Goal: Navigation & Orientation: Find specific page/section

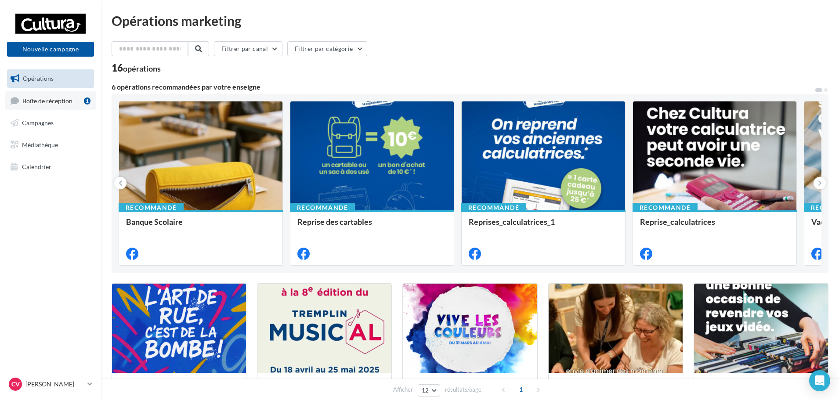
click at [54, 101] on span "Boîte de réception" at bounding box center [47, 100] width 50 height 7
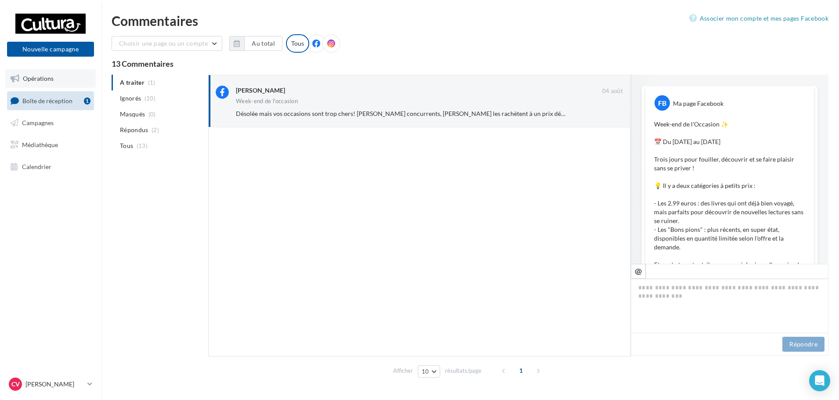
scroll to position [481, 0]
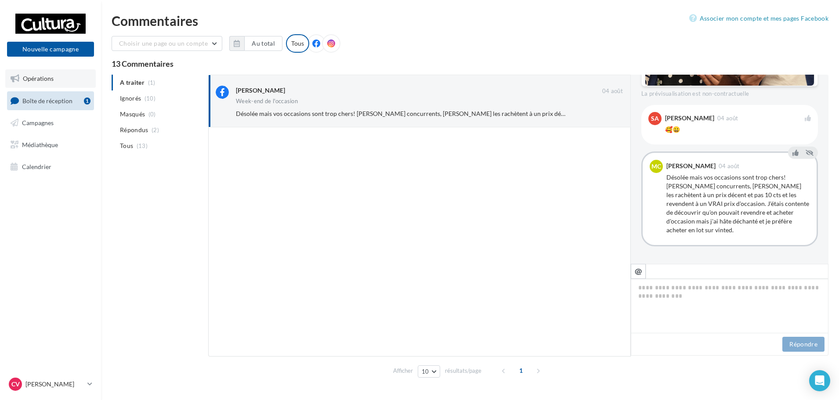
click at [28, 76] on span "Opérations" at bounding box center [38, 78] width 31 height 7
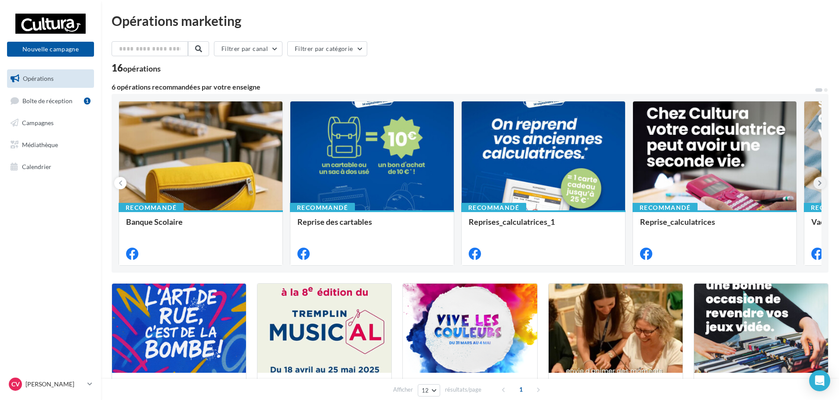
click at [819, 187] on icon at bounding box center [820, 183] width 4 height 9
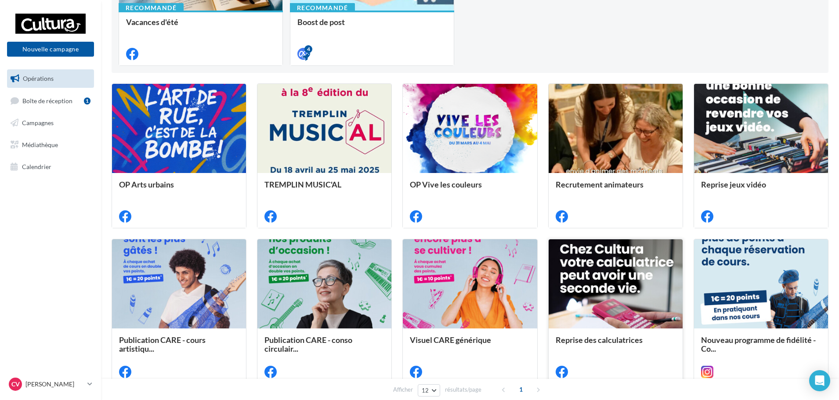
scroll to position [220, 0]
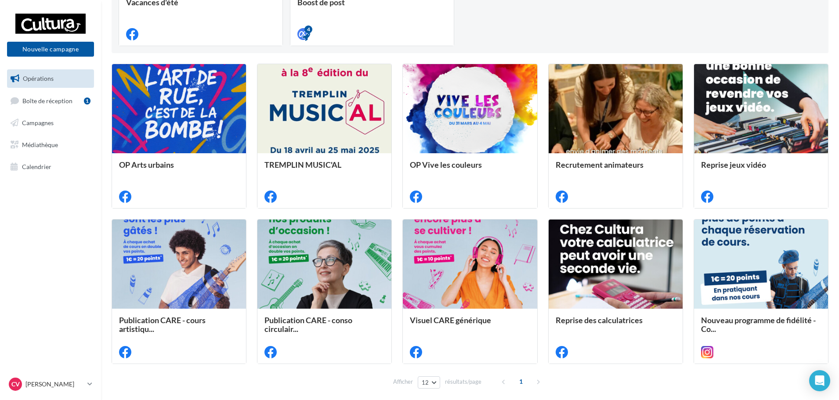
click at [537, 383] on div "1" at bounding box center [522, 382] width 50 height 14
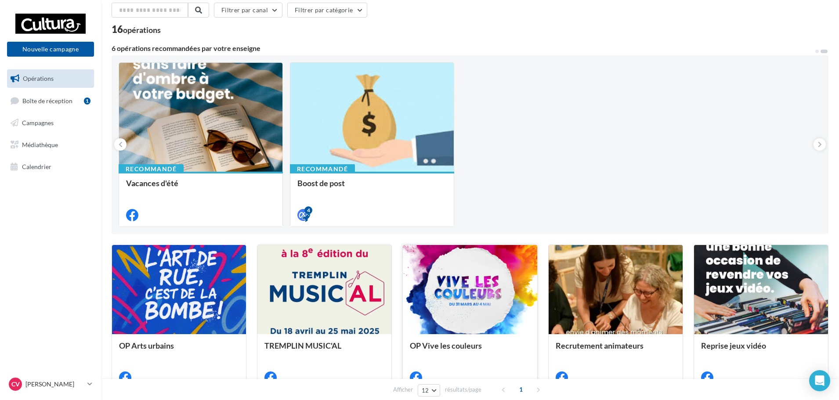
scroll to position [0, 0]
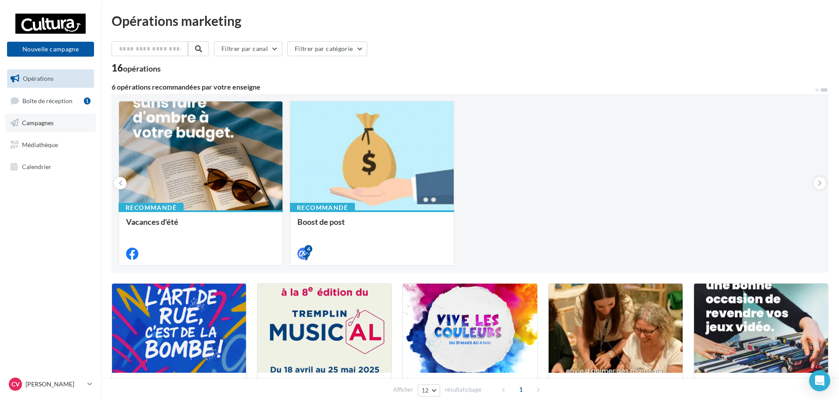
click at [47, 120] on span "Campagnes" at bounding box center [38, 122] width 32 height 7
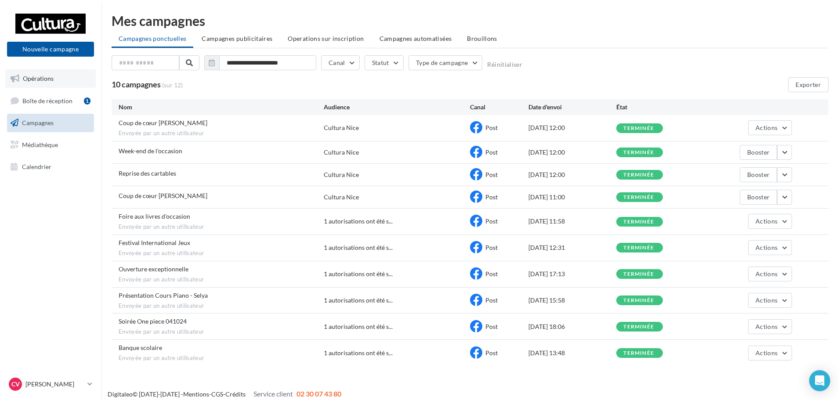
click at [38, 76] on span "Opérations" at bounding box center [38, 78] width 31 height 7
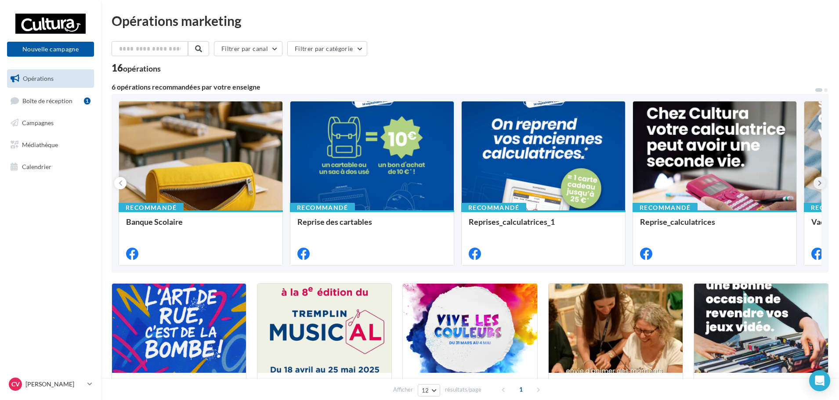
click at [818, 186] on icon at bounding box center [820, 183] width 4 height 9
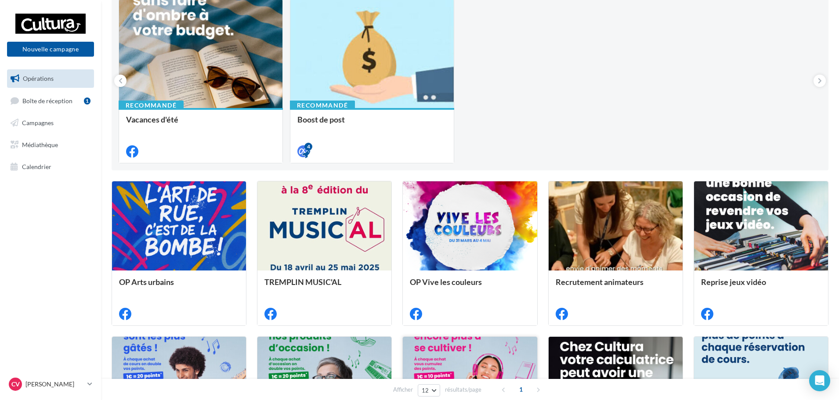
scroll to position [256, 0]
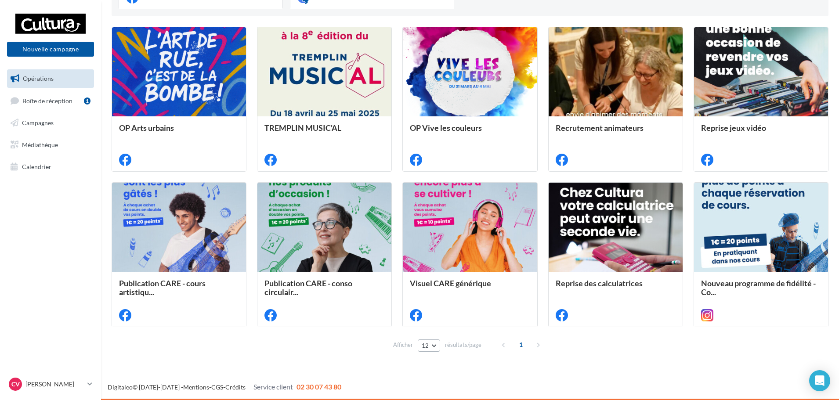
click at [433, 350] on button "12" at bounding box center [429, 345] width 22 height 12
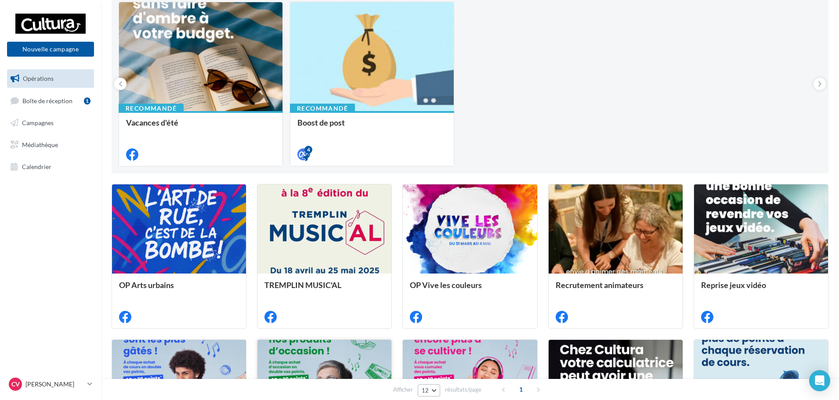
scroll to position [0, 0]
